Goal: Use online tool/utility

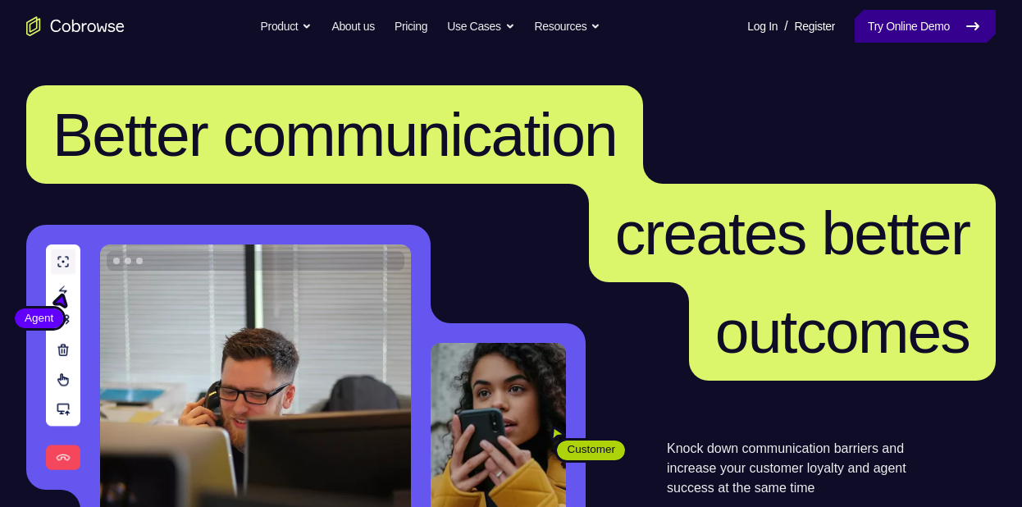
click at [884, 34] on link "Try Online Demo" at bounding box center [924, 26] width 141 height 33
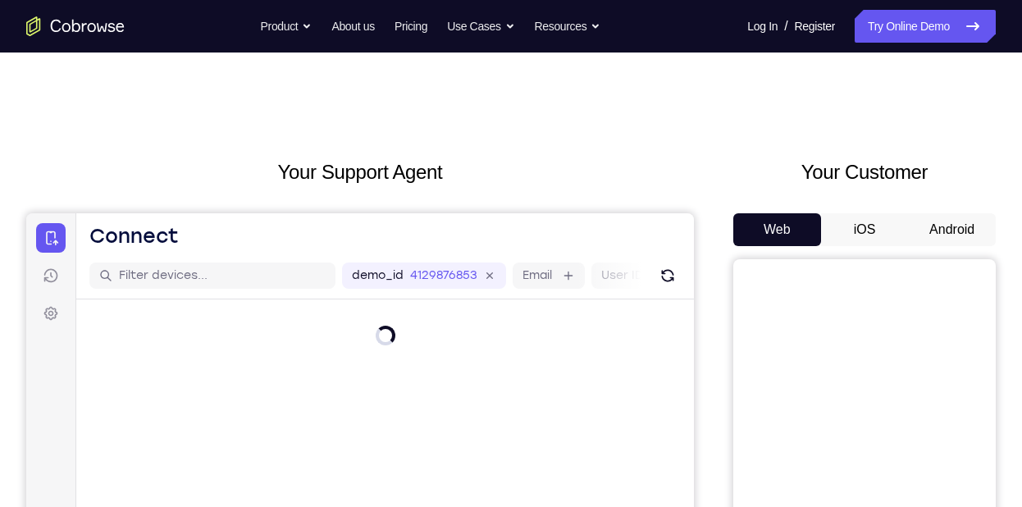
click at [959, 233] on button "Android" at bounding box center [952, 229] width 88 height 33
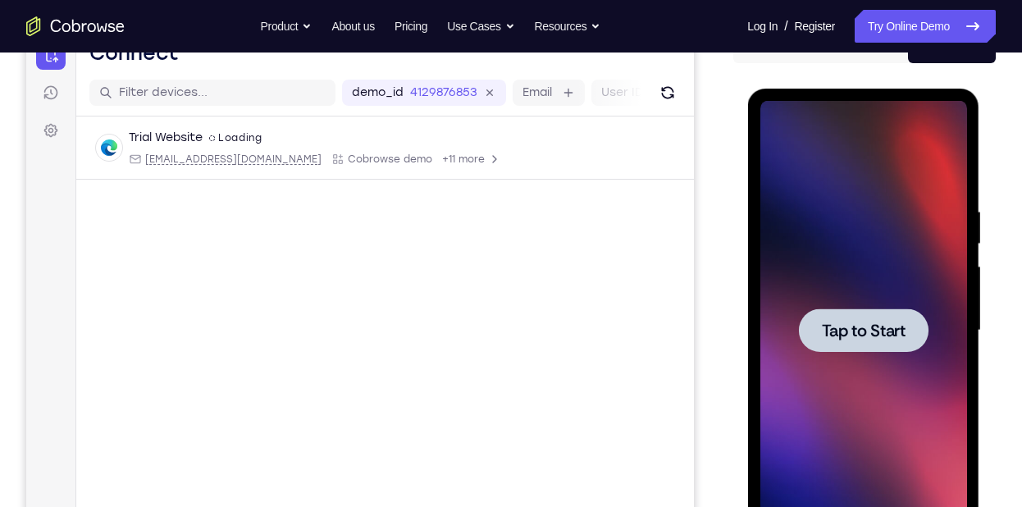
scroll to position [189, 0]
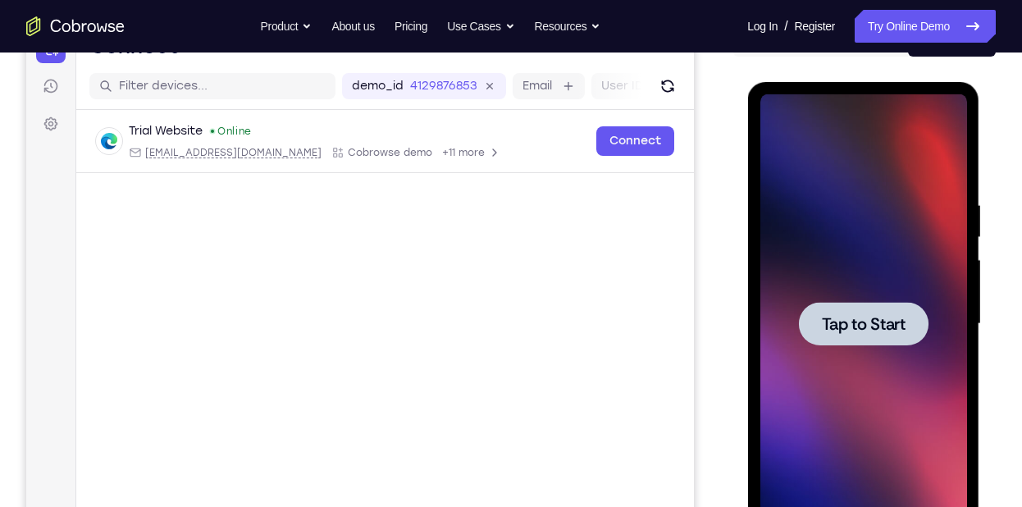
click at [848, 330] on span "Tap to Start" at bounding box center [863, 324] width 84 height 16
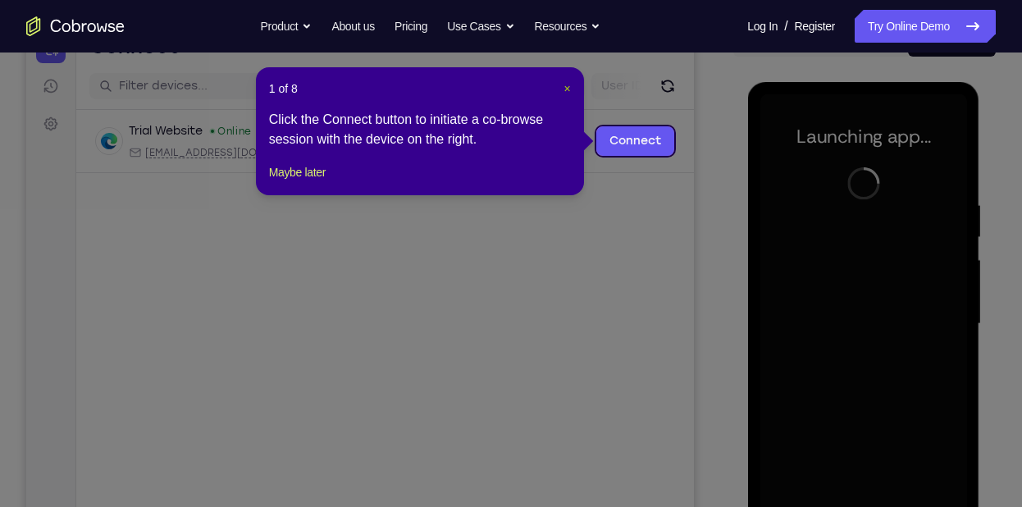
click at [568, 85] on span "×" at bounding box center [567, 88] width 7 height 13
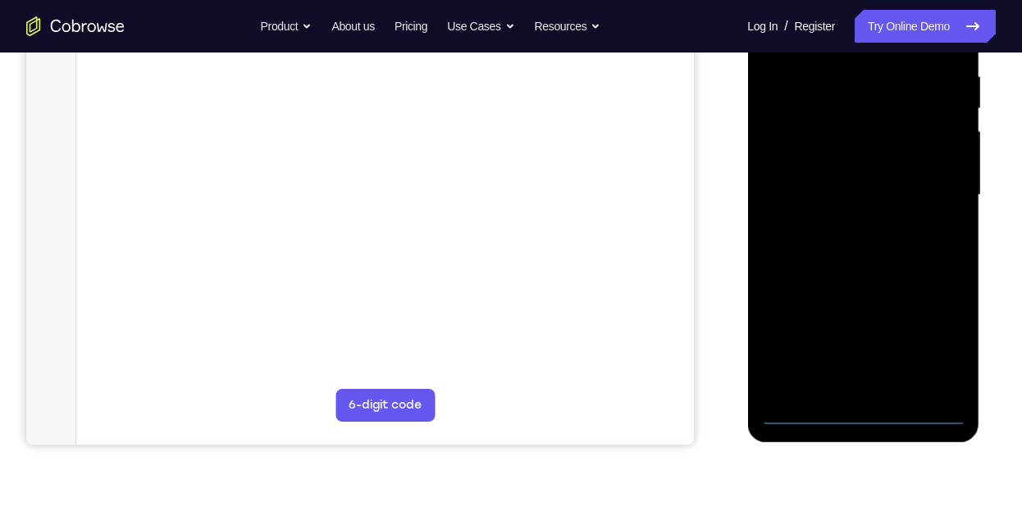
scroll to position [319, 0]
click at [859, 431] on div at bounding box center [863, 196] width 232 height 489
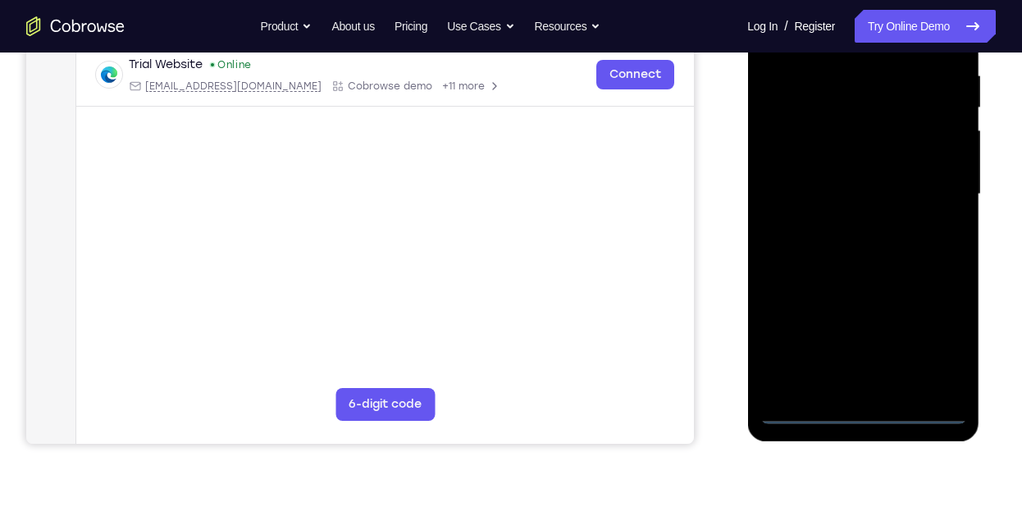
click at [861, 421] on div at bounding box center [862, 194] width 207 height 459
click at [942, 346] on div at bounding box center [862, 194] width 207 height 459
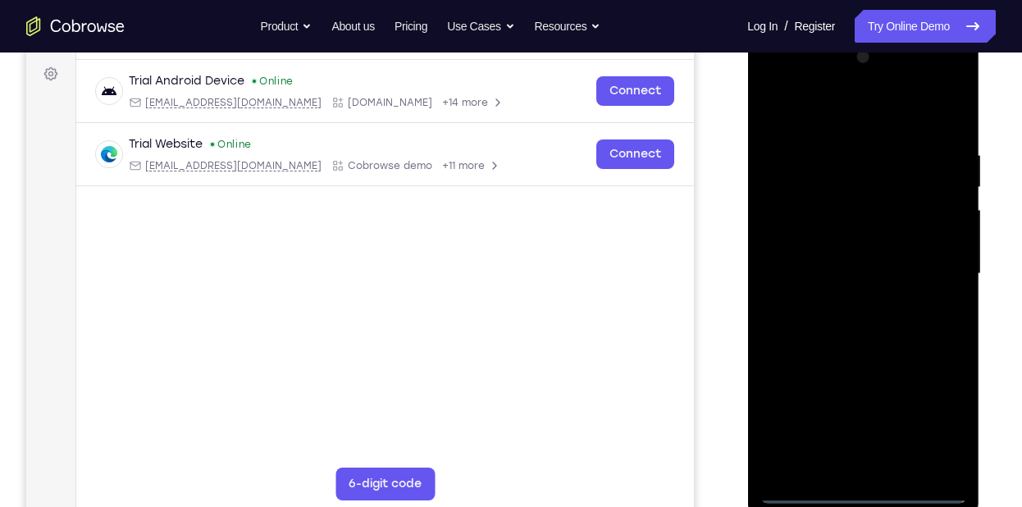
scroll to position [242, 0]
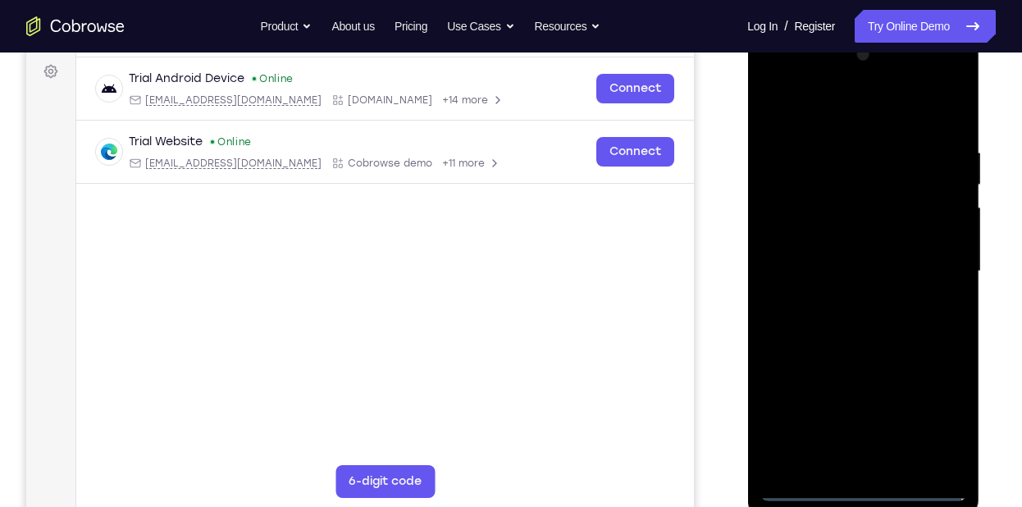
click at [859, 117] on div at bounding box center [862, 271] width 207 height 459
click at [925, 264] on div at bounding box center [862, 271] width 207 height 459
click at [841, 299] on div at bounding box center [862, 271] width 207 height 459
click at [858, 256] on div at bounding box center [862, 271] width 207 height 459
click at [832, 225] on div at bounding box center [862, 271] width 207 height 459
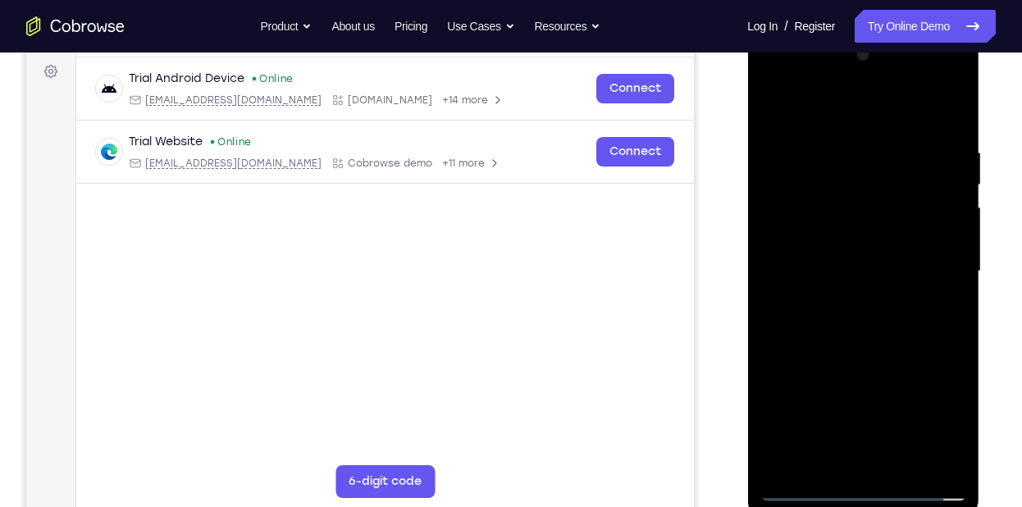
click at [867, 264] on div at bounding box center [862, 271] width 207 height 459
click at [853, 323] on div at bounding box center [862, 271] width 207 height 459
drag, startPoint x: 860, startPoint y: 110, endPoint x: 944, endPoint y: 108, distance: 83.6
click at [944, 108] on div at bounding box center [862, 271] width 207 height 459
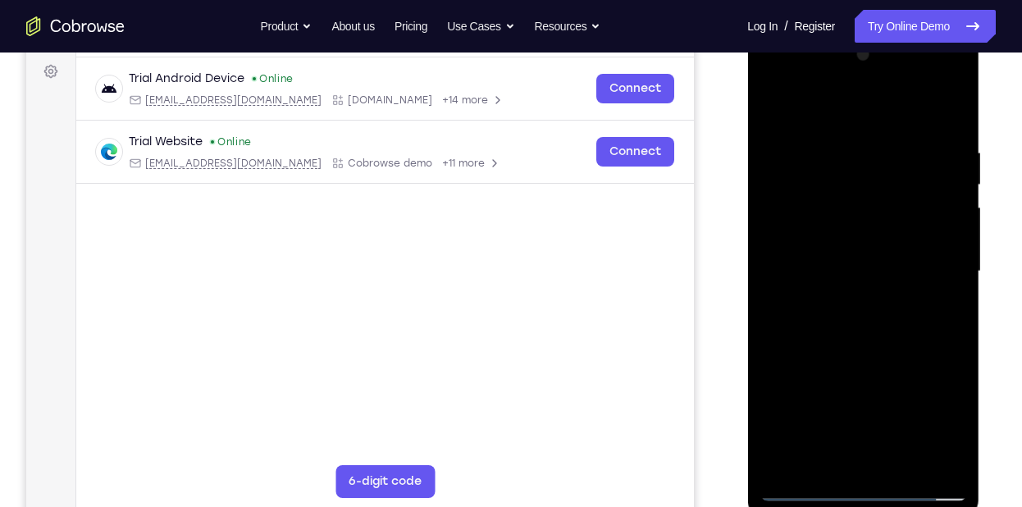
click at [806, 335] on div at bounding box center [862, 271] width 207 height 459
click at [815, 324] on div at bounding box center [862, 271] width 207 height 459
click at [858, 296] on div at bounding box center [862, 271] width 207 height 459
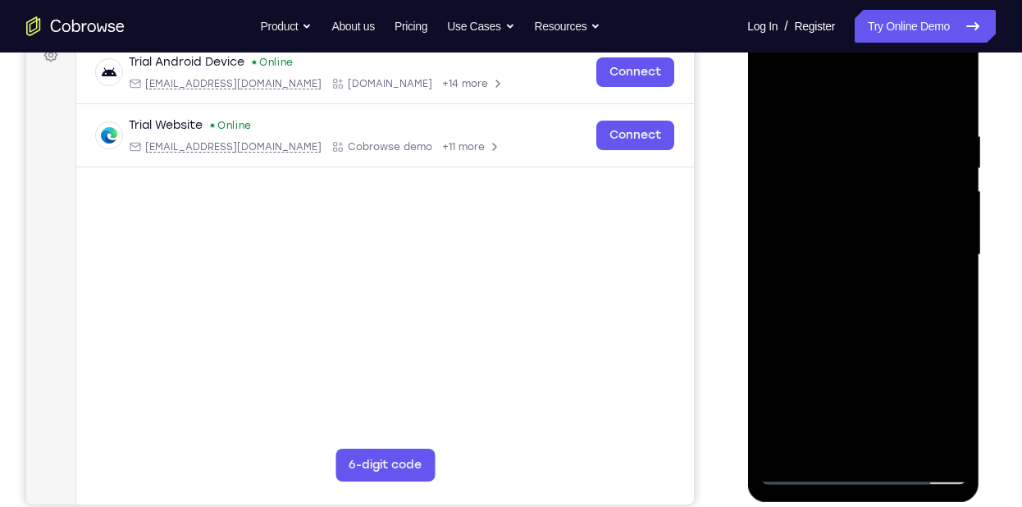
scroll to position [261, 0]
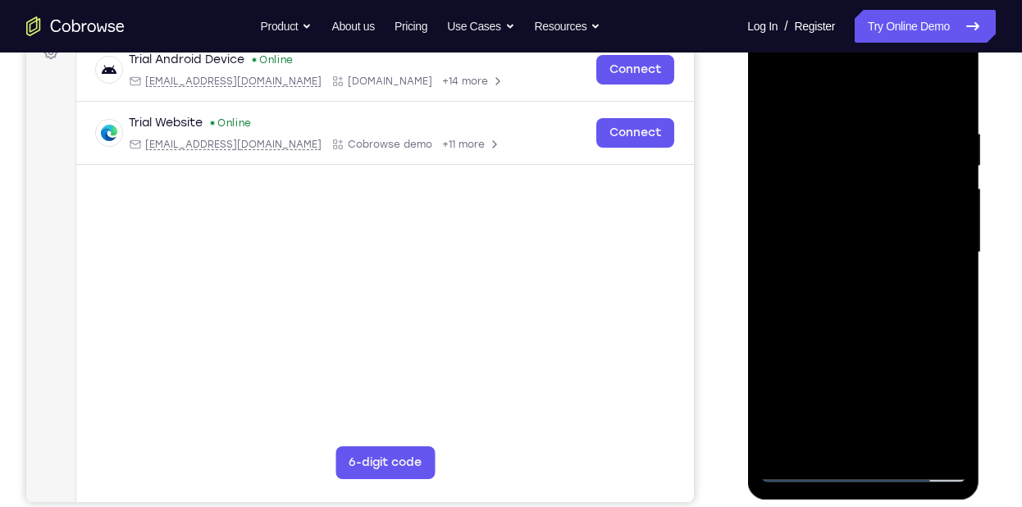
click at [862, 339] on div at bounding box center [862, 252] width 207 height 459
click at [957, 414] on div at bounding box center [862, 252] width 207 height 459
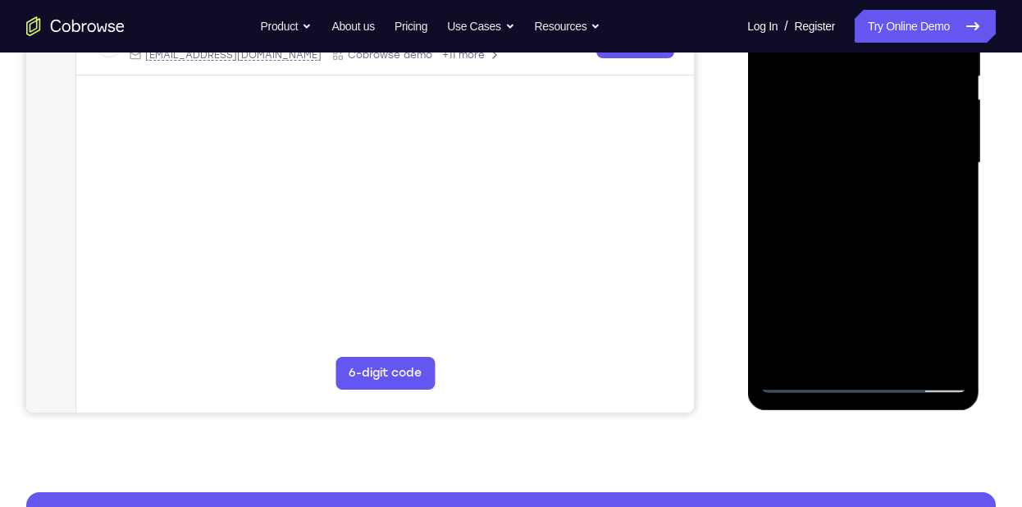
click at [955, 335] on div at bounding box center [862, 163] width 207 height 459
drag, startPoint x: 906, startPoint y: 287, endPoint x: 881, endPoint y: 284, distance: 24.7
click at [881, 284] on div at bounding box center [862, 163] width 207 height 459
click at [948, 241] on div at bounding box center [862, 163] width 207 height 459
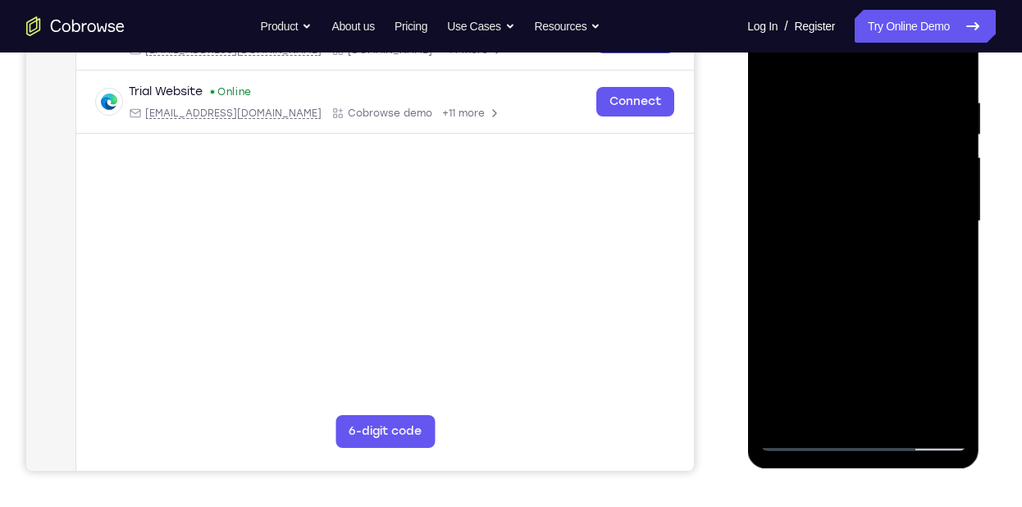
scroll to position [282, 0]
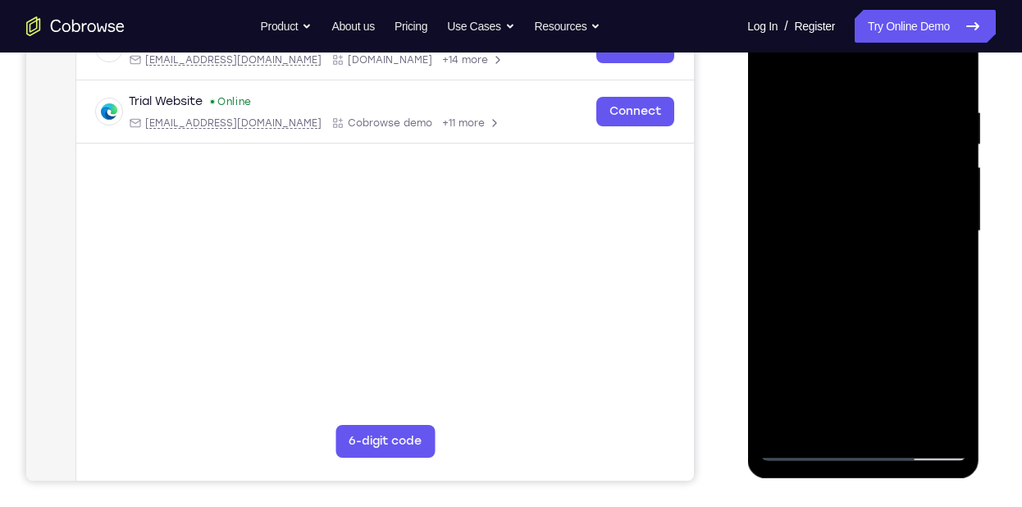
click at [850, 98] on div at bounding box center [862, 231] width 207 height 459
click at [942, 231] on div at bounding box center [862, 231] width 207 height 459
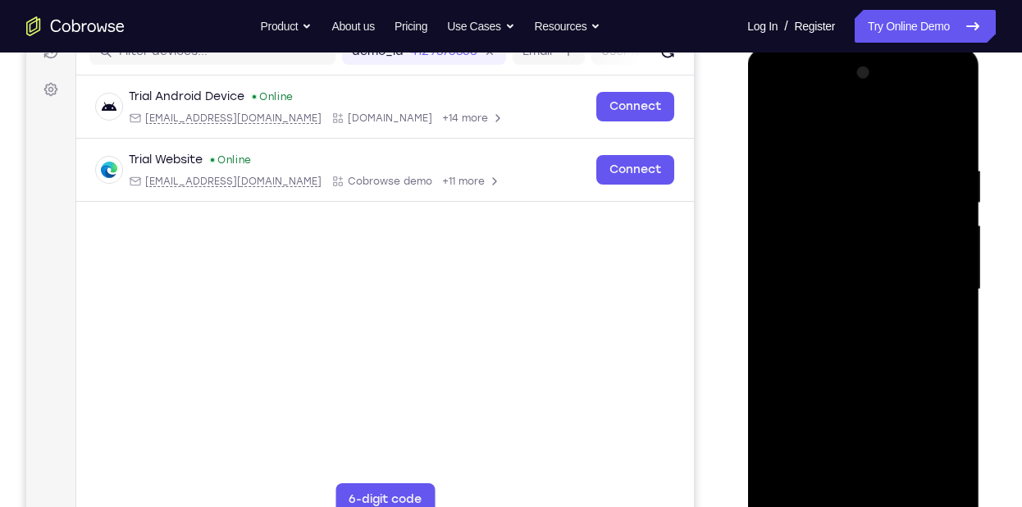
scroll to position [221, 0]
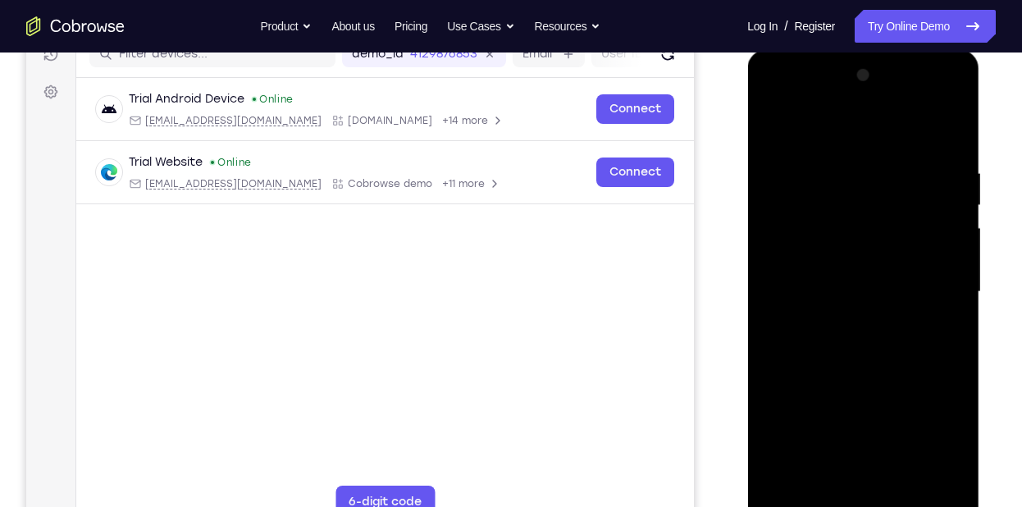
click at [945, 303] on div at bounding box center [862, 291] width 207 height 459
click at [942, 303] on div at bounding box center [862, 291] width 207 height 459
click at [947, 298] on div at bounding box center [862, 291] width 207 height 459
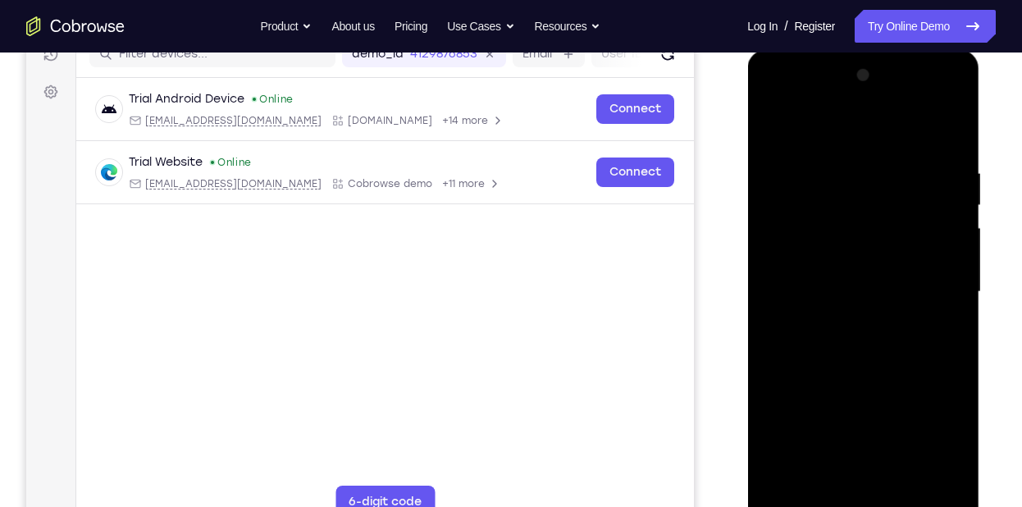
click at [947, 298] on div at bounding box center [862, 291] width 207 height 459
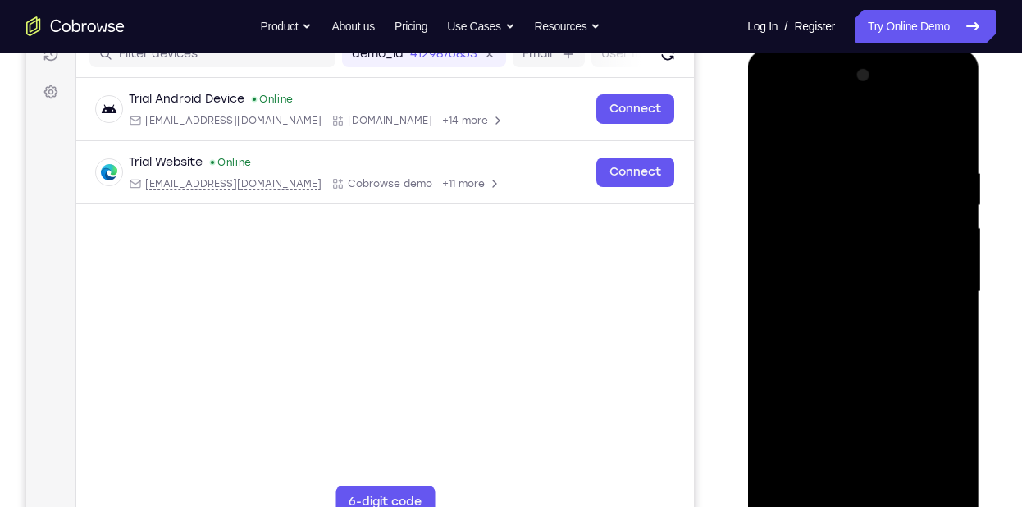
click at [947, 298] on div at bounding box center [862, 291] width 207 height 459
click at [944, 320] on div at bounding box center [862, 291] width 207 height 459
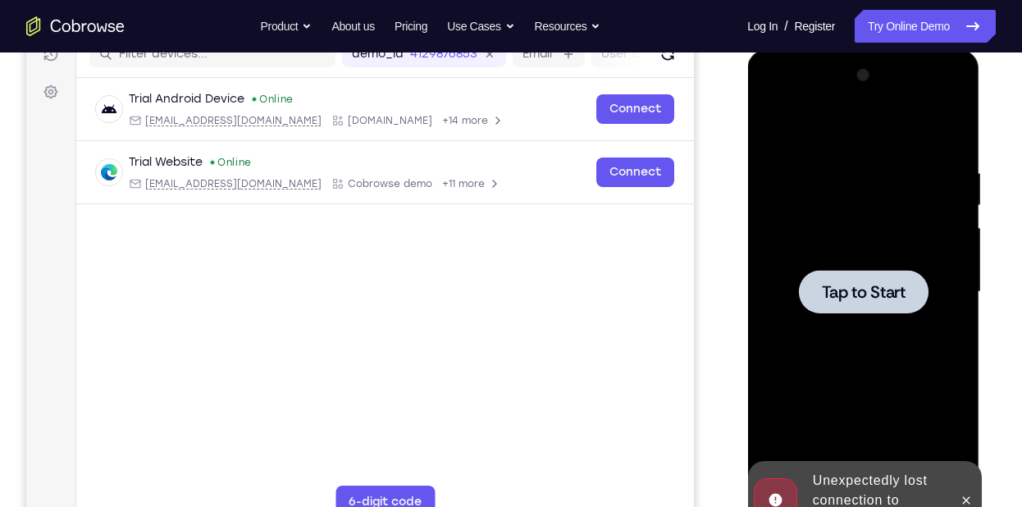
click at [897, 277] on div at bounding box center [863, 291] width 130 height 43
